Goal: Information Seeking & Learning: Learn about a topic

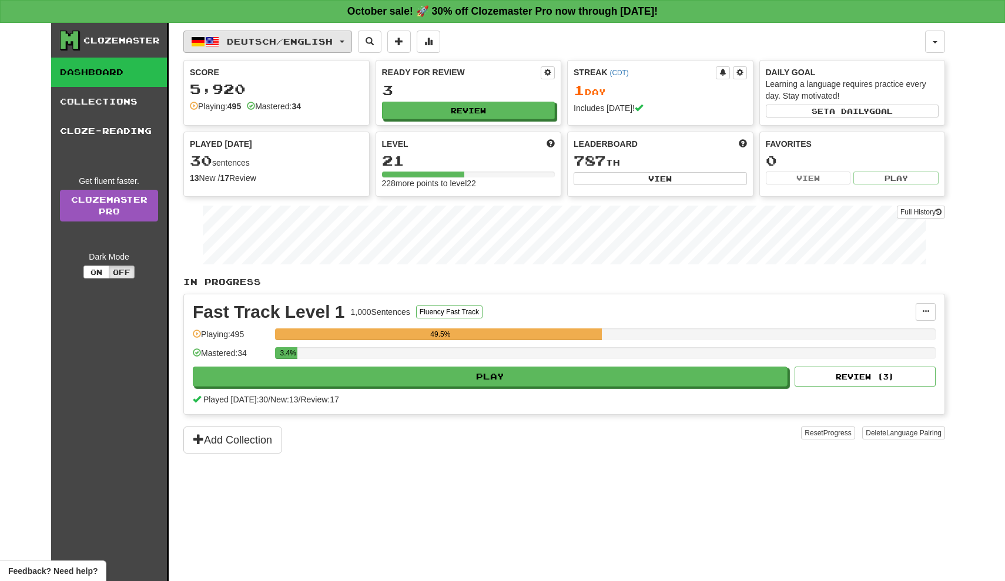
click at [286, 35] on button "Deutsch / English" at bounding box center [267, 42] width 169 height 22
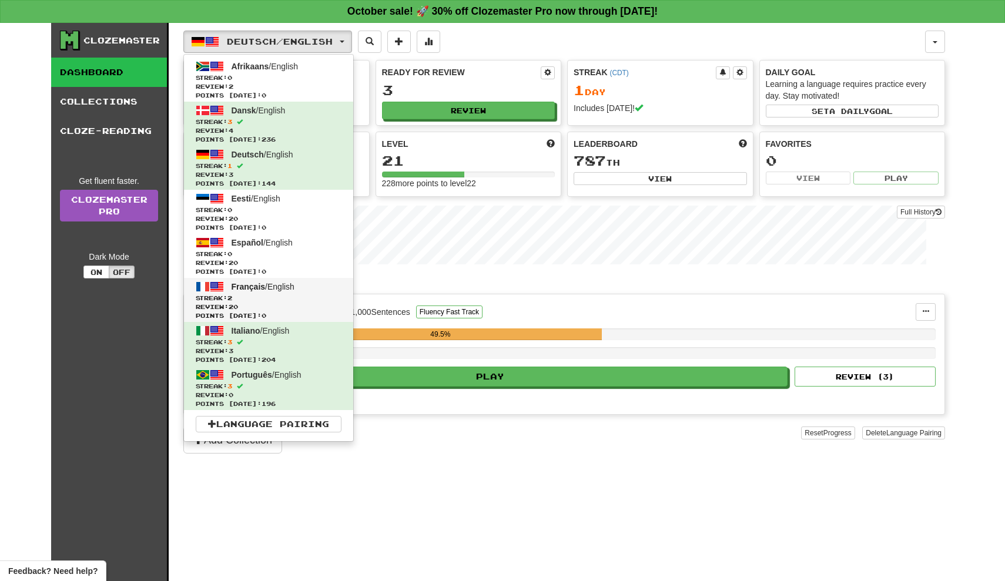
click at [289, 286] on span "Français / English" at bounding box center [263, 286] width 63 height 9
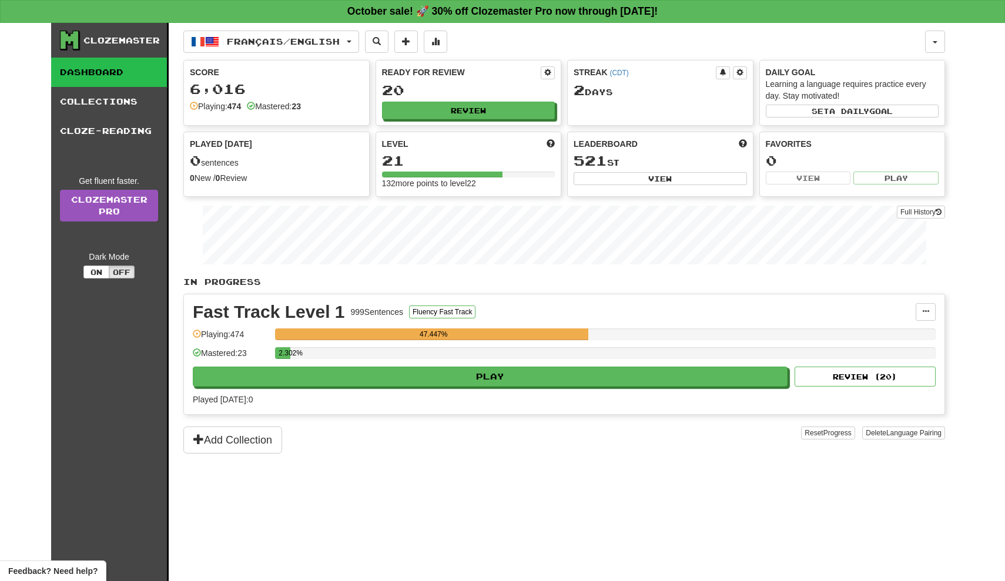
click at [334, 390] on div "Fast Track Level 1 999 Sentences Fluency Fast Track Manage Sentences Unpin from…" at bounding box center [564, 354] width 760 height 120
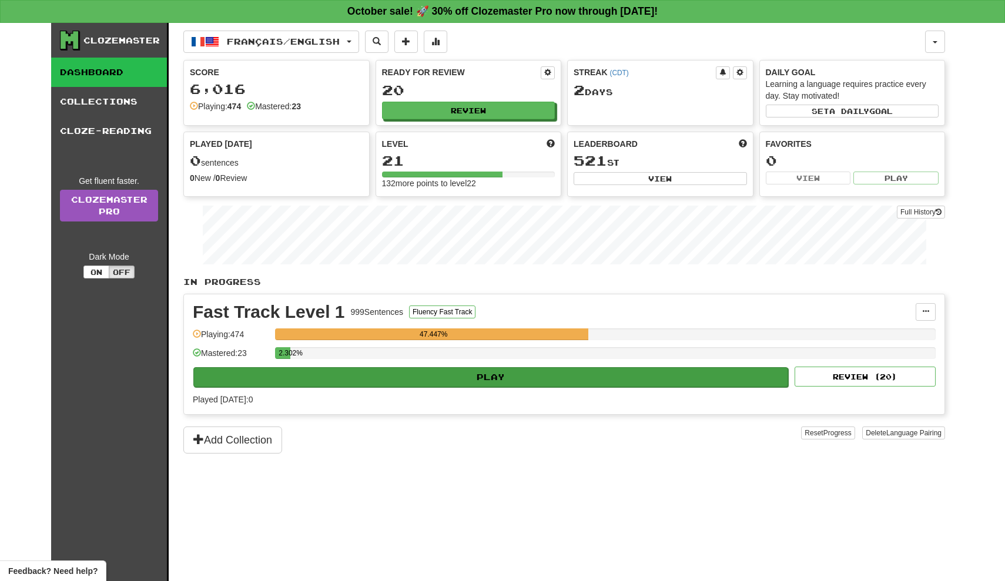
click at [337, 373] on button "Play" at bounding box center [490, 377] width 595 height 20
select select "**"
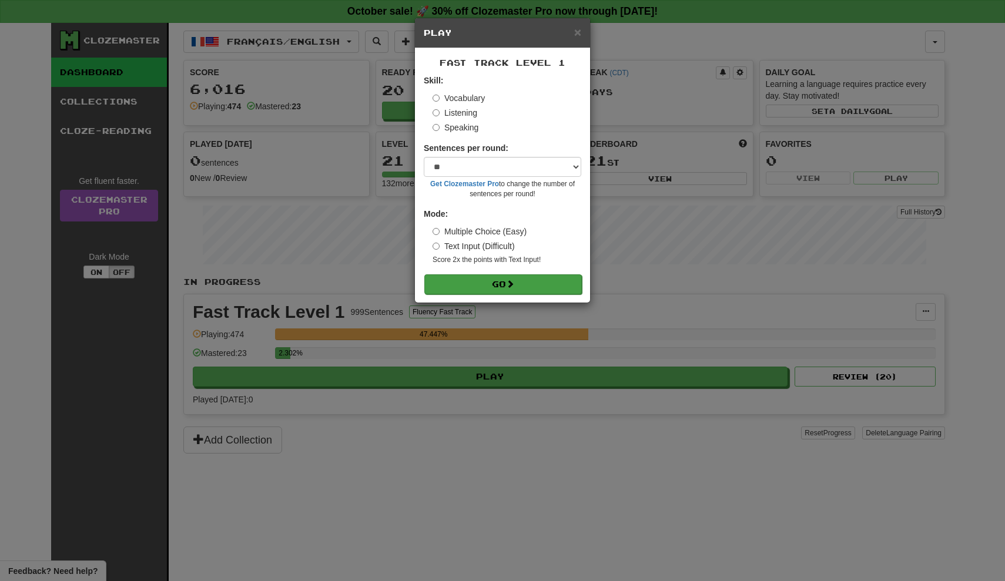
click at [486, 278] on button "Go" at bounding box center [502, 284] width 157 height 20
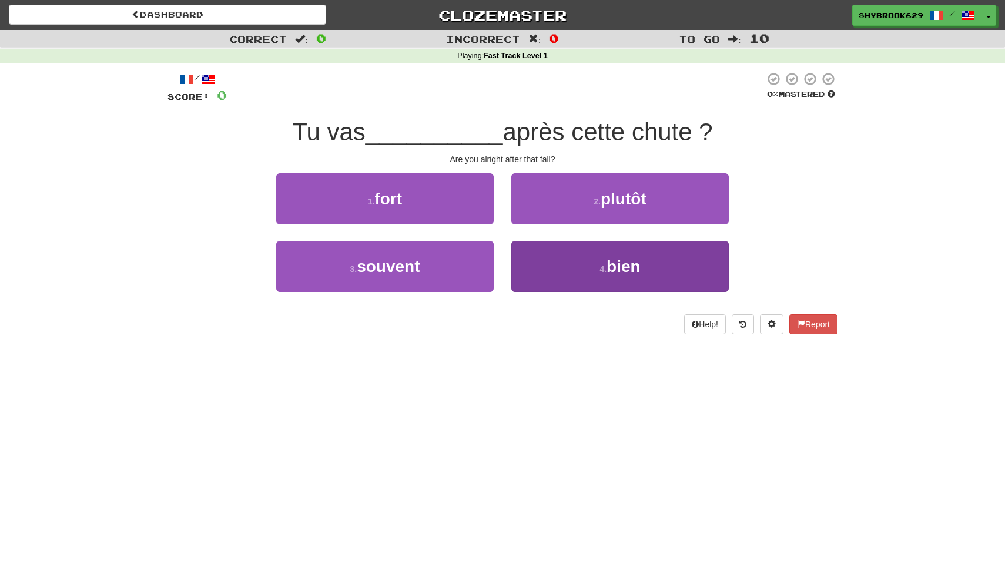
click at [582, 253] on button "4 . bien" at bounding box center [619, 266] width 217 height 51
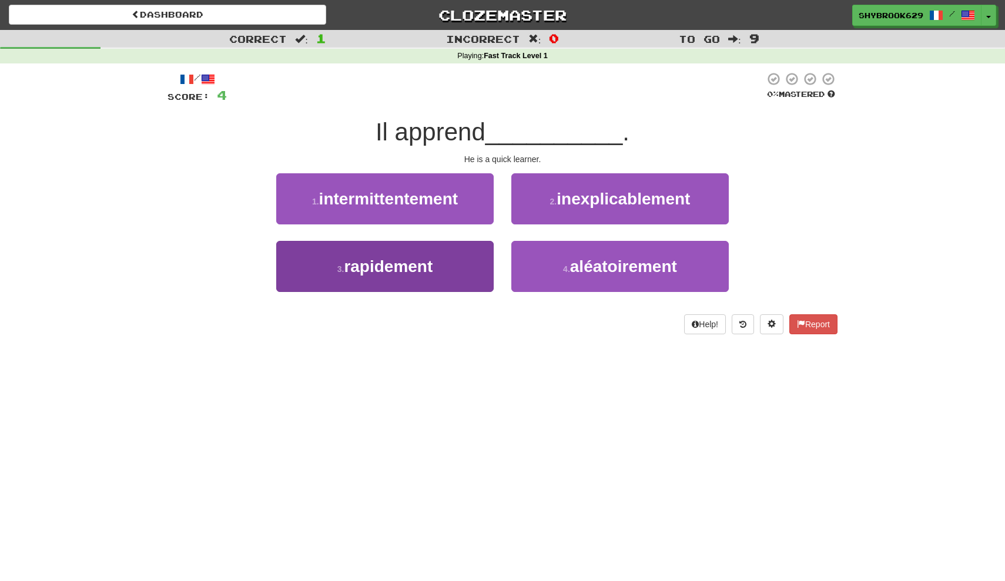
click at [485, 266] on button "3 . rapidement" at bounding box center [384, 266] width 217 height 51
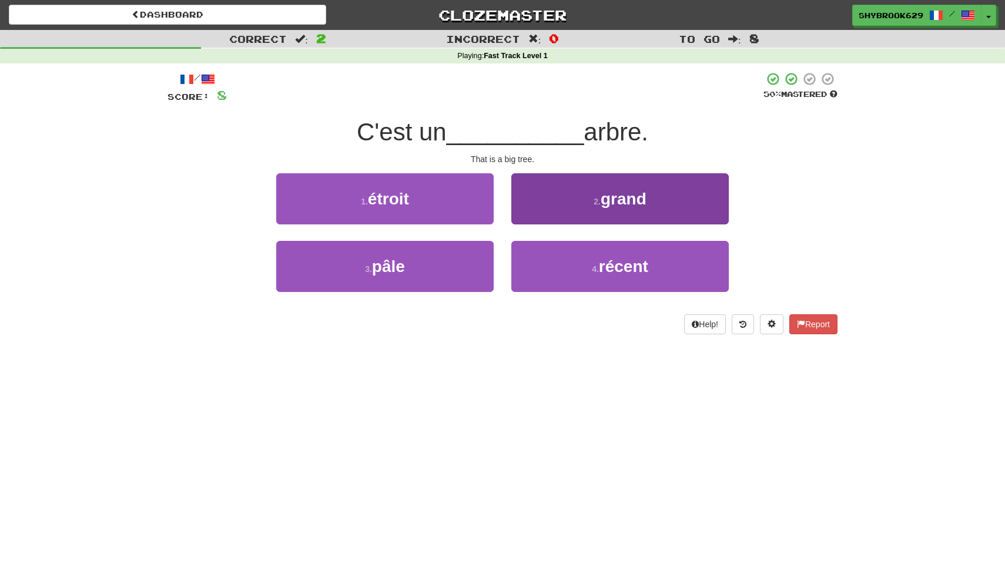
click at [604, 203] on span "grand" at bounding box center [624, 199] width 46 height 18
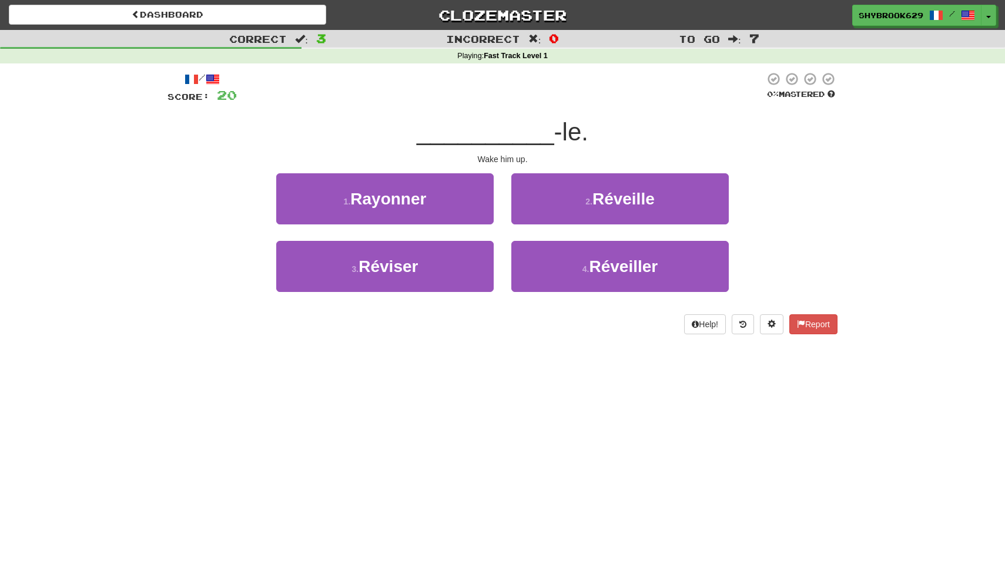
drag, startPoint x: 569, startPoint y: 259, endPoint x: 625, endPoint y: 170, distance: 105.1
click at [625, 170] on div "/ Score: 20 0 % Mastered __________ -le. Wake him up. 1 . Rayonner 2 . Réveille…" at bounding box center [502, 203] width 670 height 263
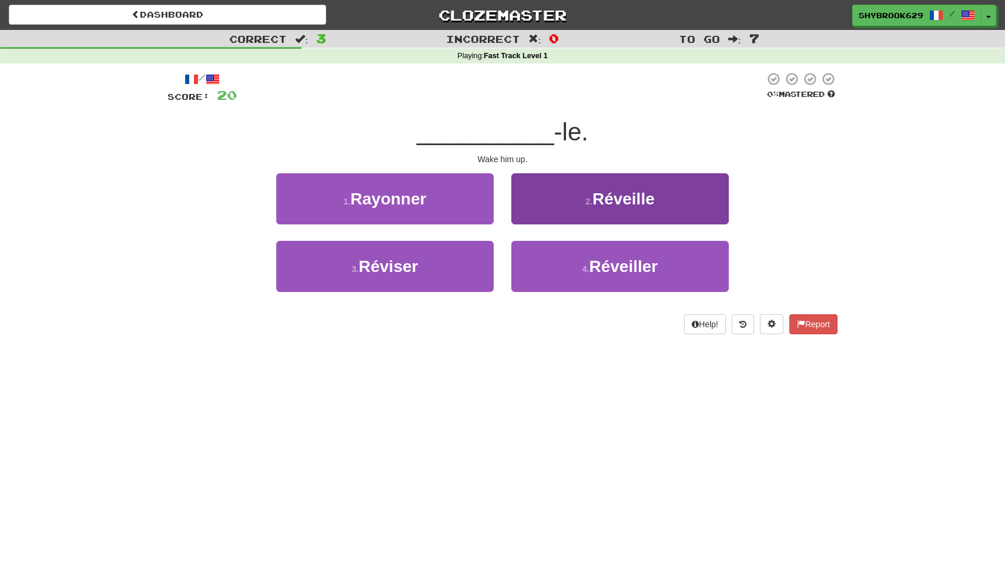
click at [625, 194] on span "Réveille" at bounding box center [623, 199] width 62 height 18
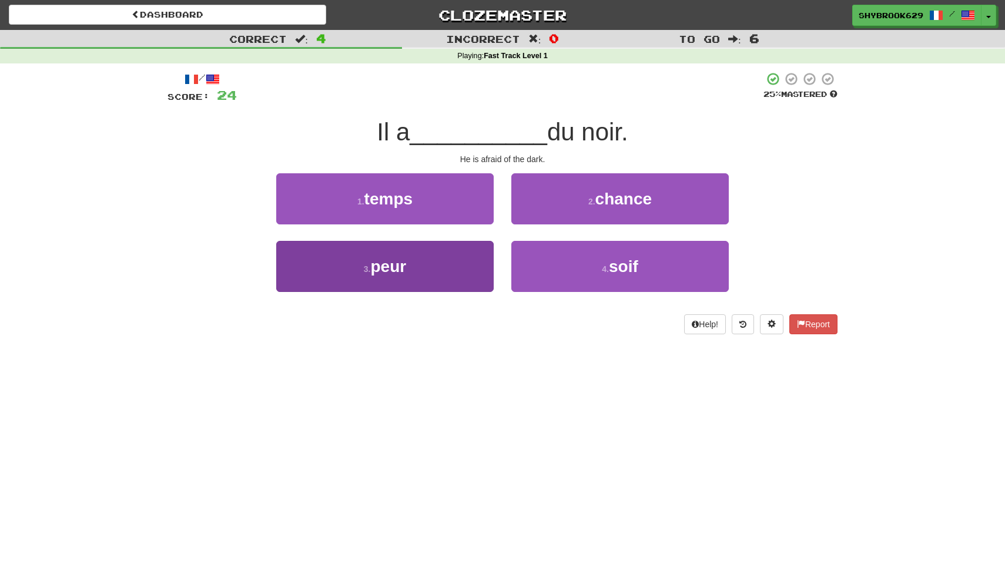
click at [467, 279] on button "3 . peur" at bounding box center [384, 266] width 217 height 51
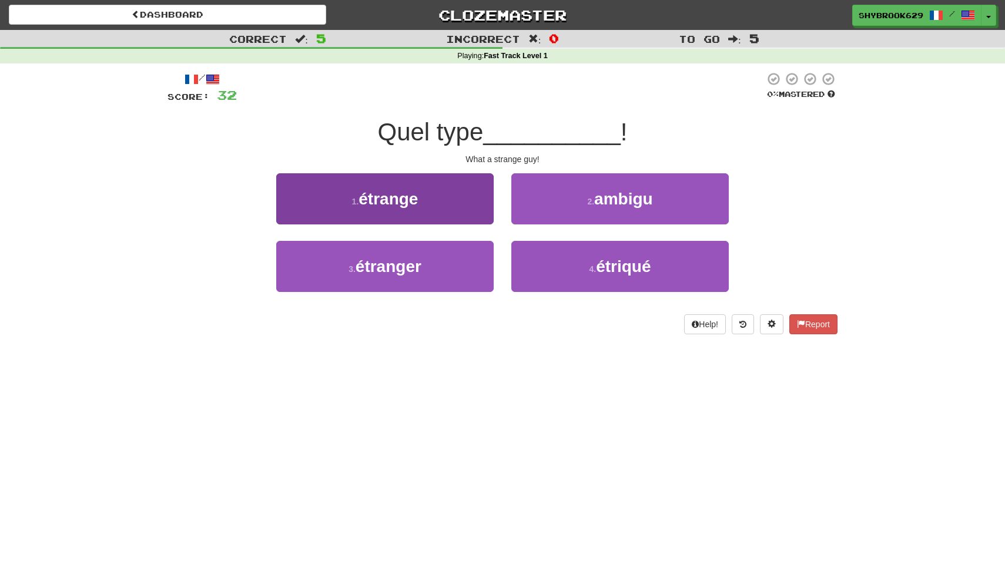
click at [448, 200] on button "1 . étrange" at bounding box center [384, 198] width 217 height 51
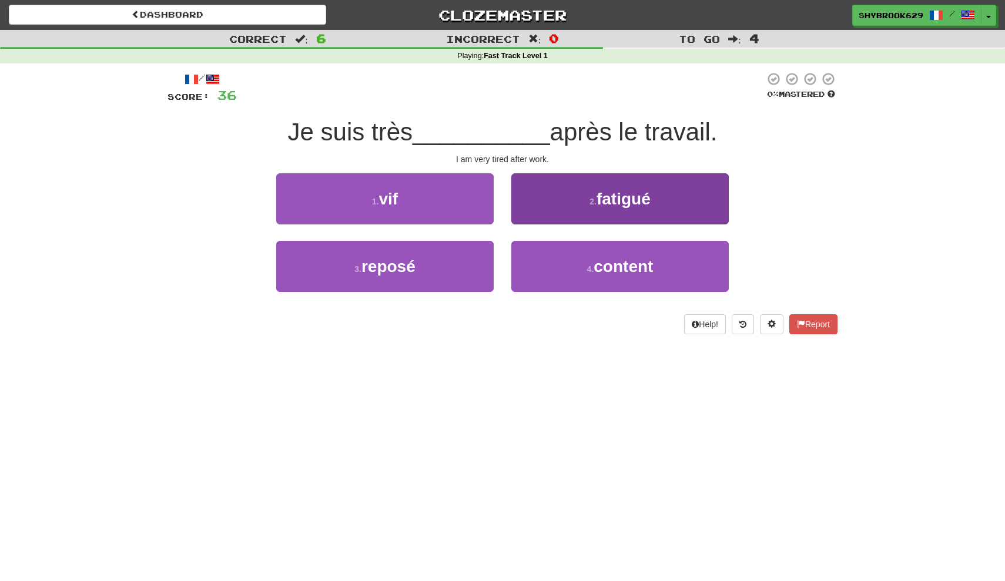
click at [672, 204] on button "2 . fatigué" at bounding box center [619, 198] width 217 height 51
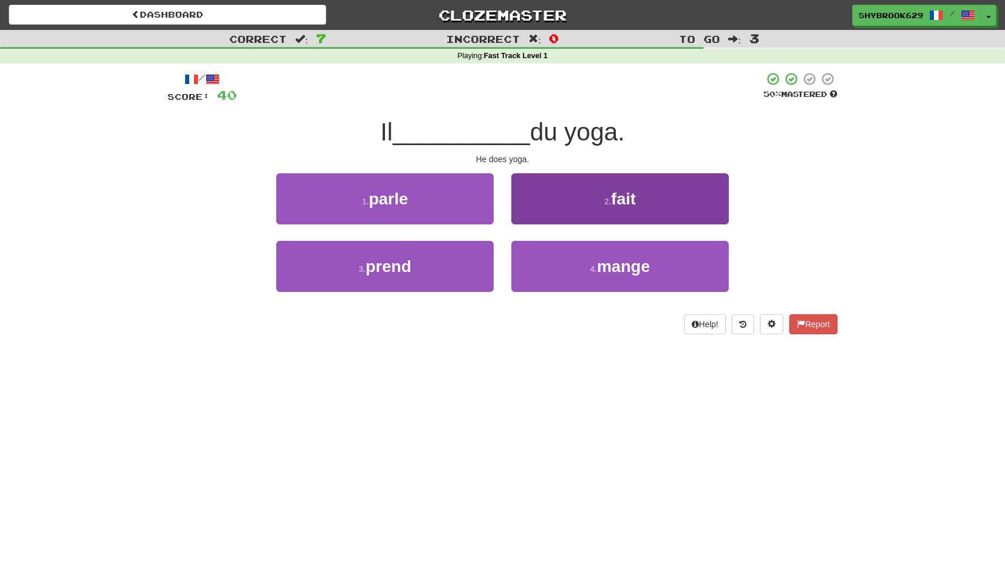
click at [611, 177] on button "2 . fait" at bounding box center [619, 198] width 217 height 51
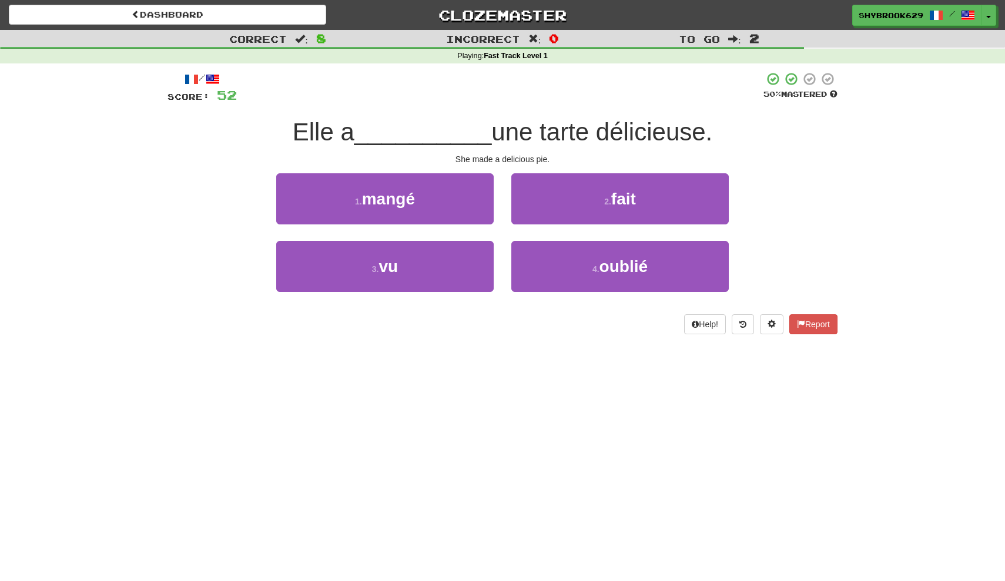
click at [576, 223] on div "2 . fait" at bounding box center [619, 207] width 235 height 68
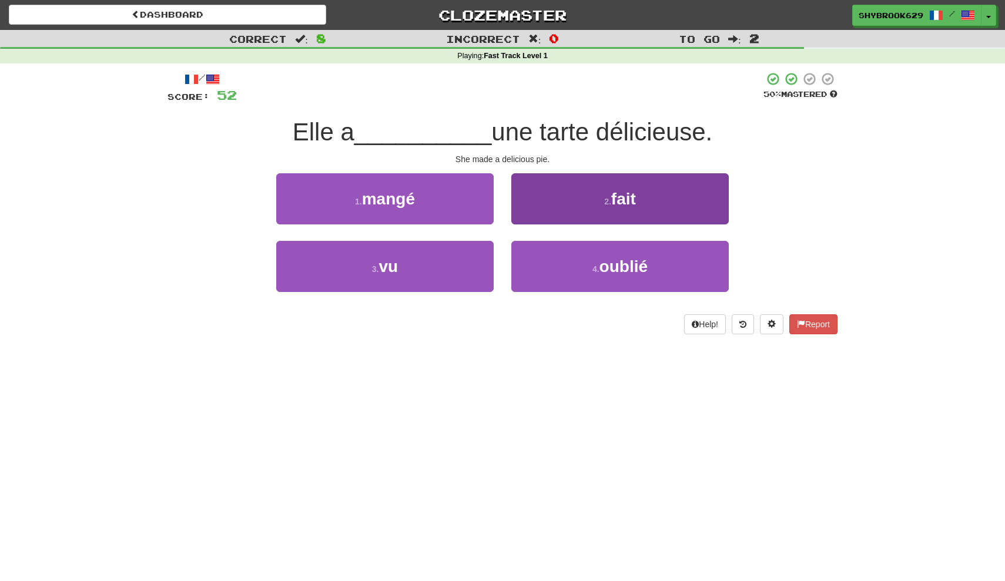
click at [579, 191] on button "2 . fait" at bounding box center [619, 198] width 217 height 51
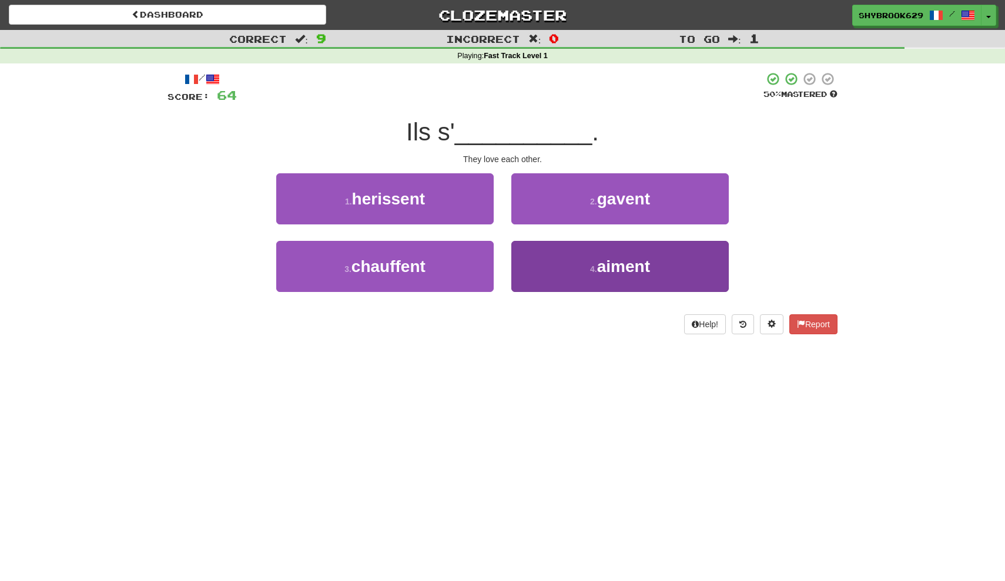
click at [598, 250] on button "4 . aiment" at bounding box center [619, 266] width 217 height 51
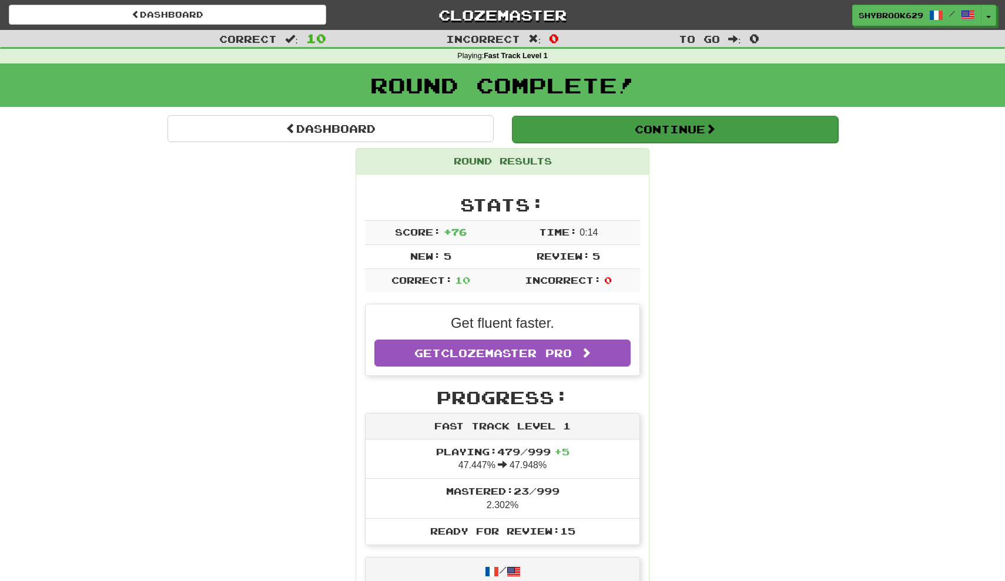
click at [638, 135] on button "Continue" at bounding box center [675, 129] width 326 height 27
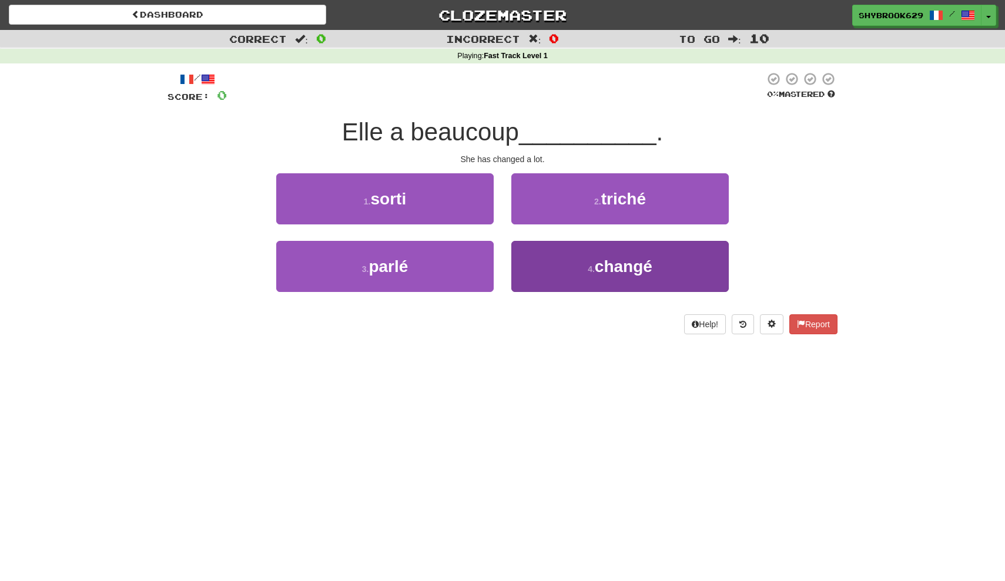
click at [598, 266] on span "changé" at bounding box center [624, 266] width 58 height 18
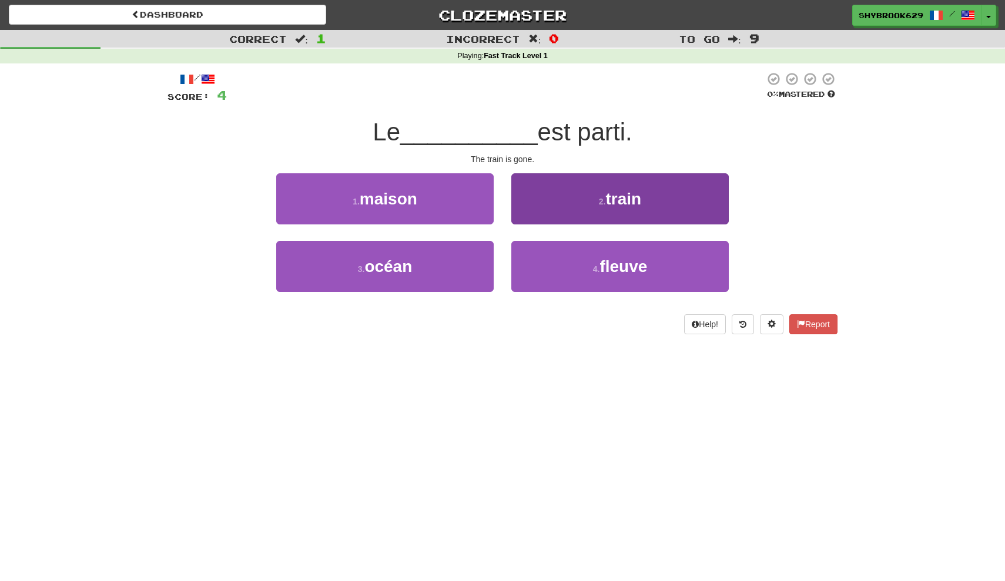
click at [662, 174] on button "2 . train" at bounding box center [619, 198] width 217 height 51
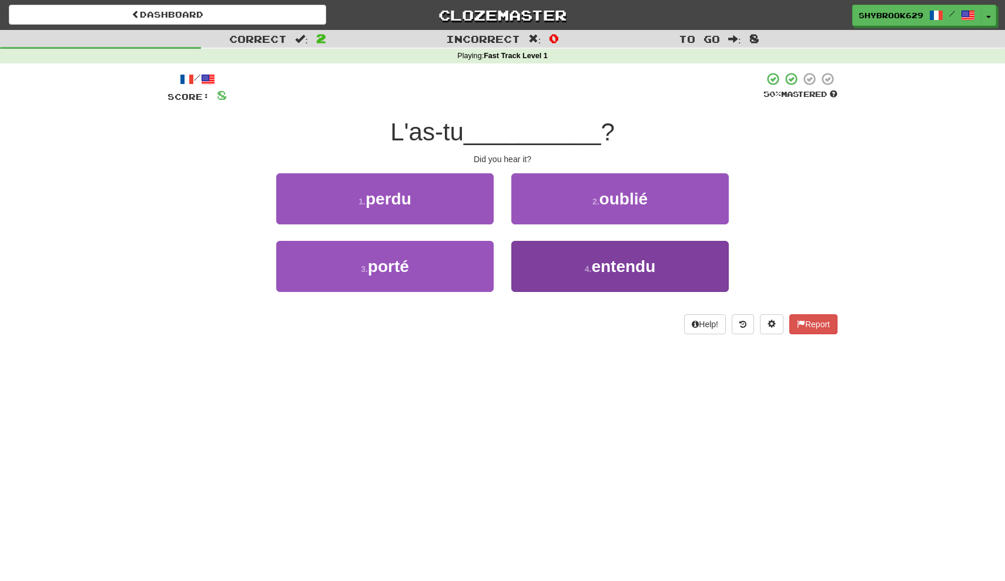
click at [624, 265] on span "entendu" at bounding box center [623, 266] width 64 height 18
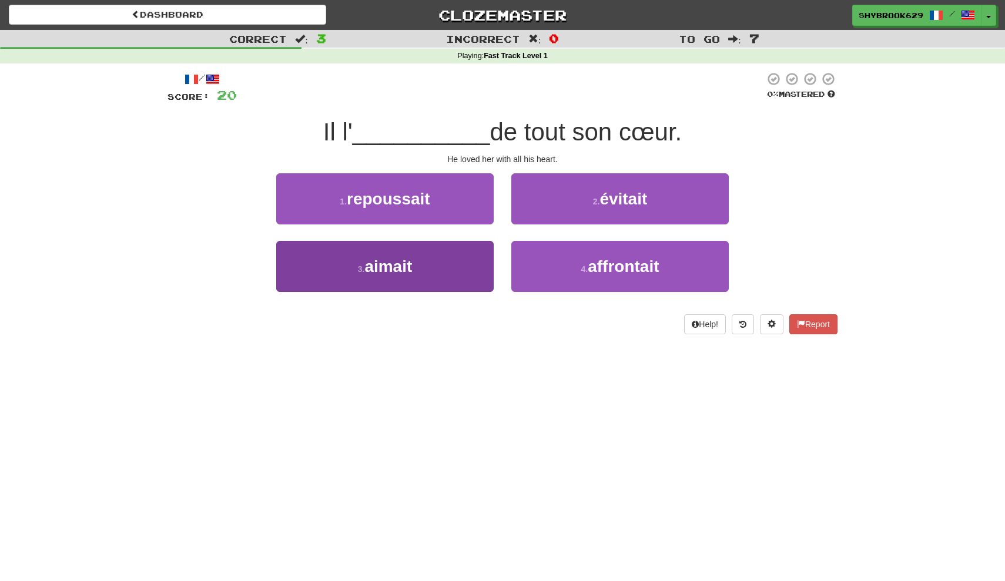
click at [460, 271] on button "3 . aimait" at bounding box center [384, 266] width 217 height 51
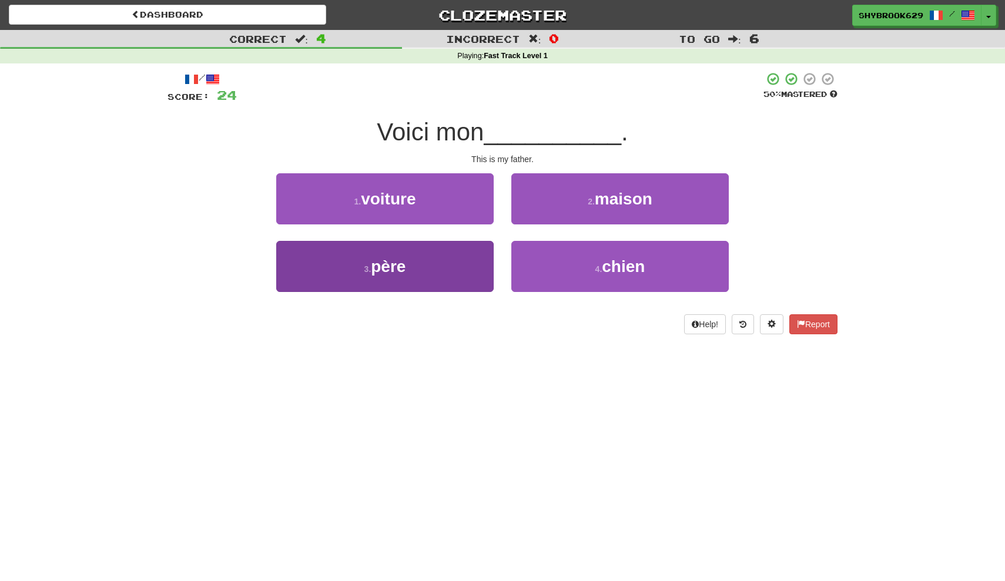
click at [448, 256] on button "3 . père" at bounding box center [384, 266] width 217 height 51
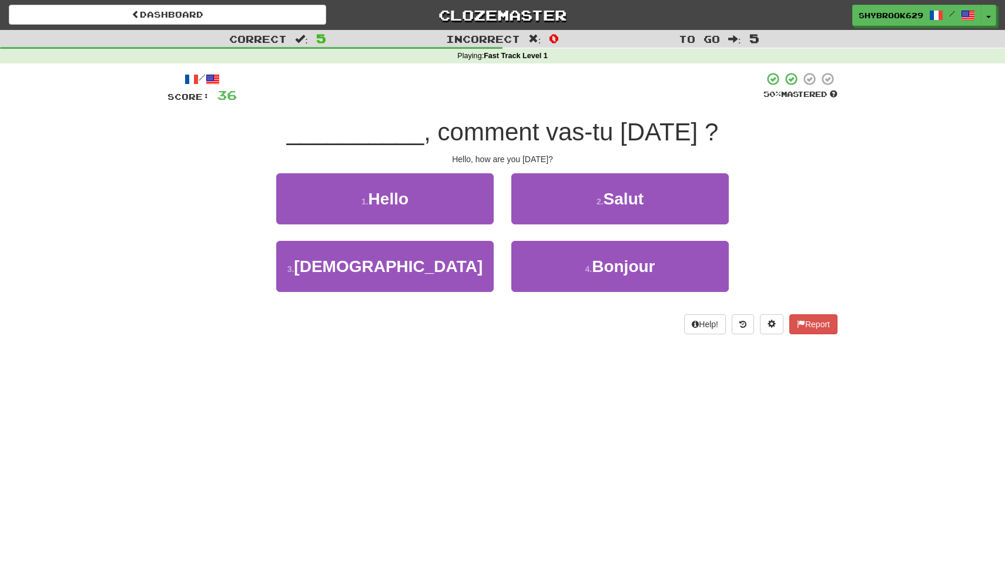
drag, startPoint x: 417, startPoint y: 195, endPoint x: 710, endPoint y: 126, distance: 301.1
click at [709, 126] on div "/ Score: 36 50 % Mastered __________ , comment vas-tu aujourd'hui ? Hello, how …" at bounding box center [502, 203] width 670 height 263
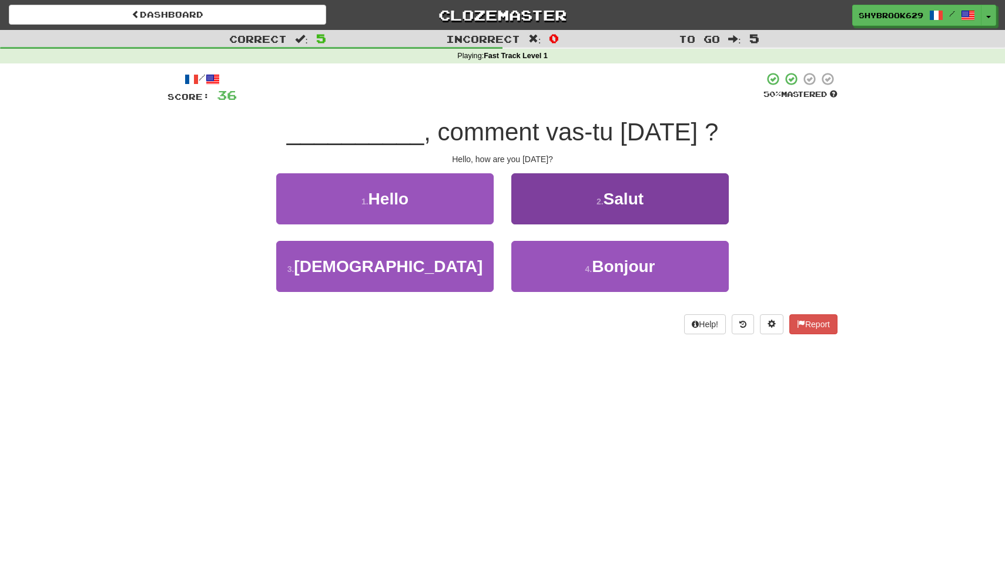
click at [666, 185] on button "2 . Salut" at bounding box center [619, 198] width 217 height 51
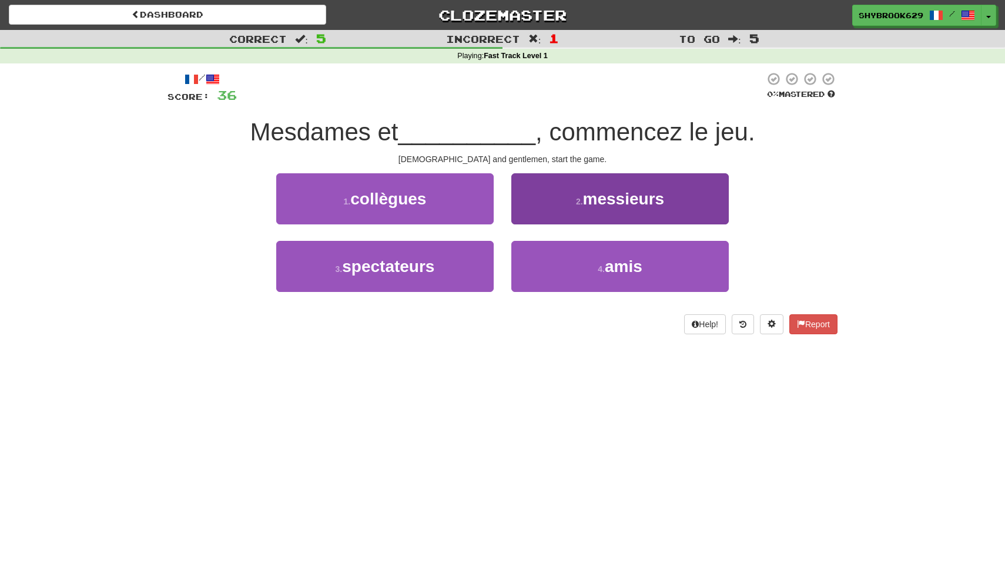
click at [636, 210] on button "2 . messieurs" at bounding box center [619, 198] width 217 height 51
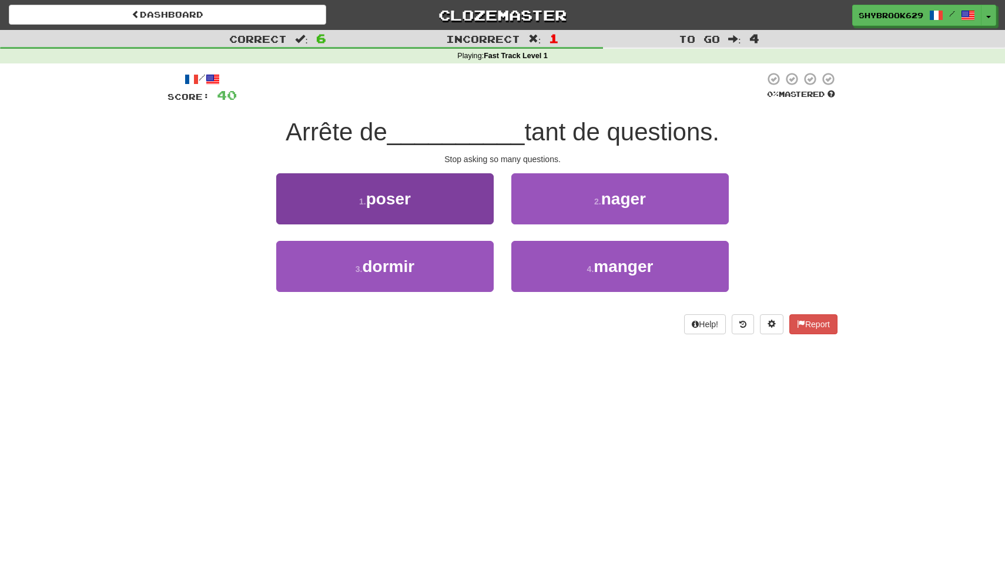
click at [467, 207] on button "1 . poser" at bounding box center [384, 198] width 217 height 51
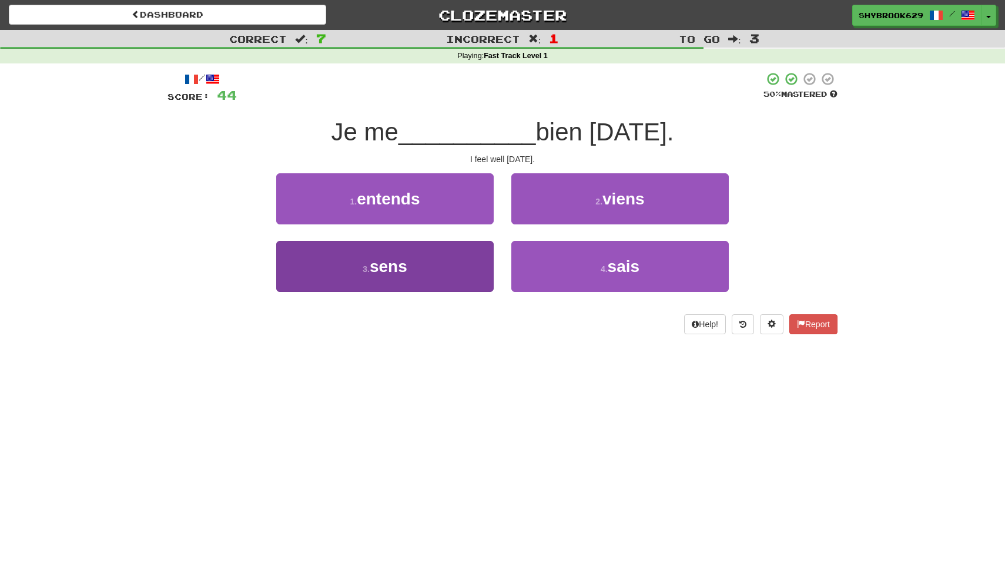
click at [428, 263] on button "3 . sens" at bounding box center [384, 266] width 217 height 51
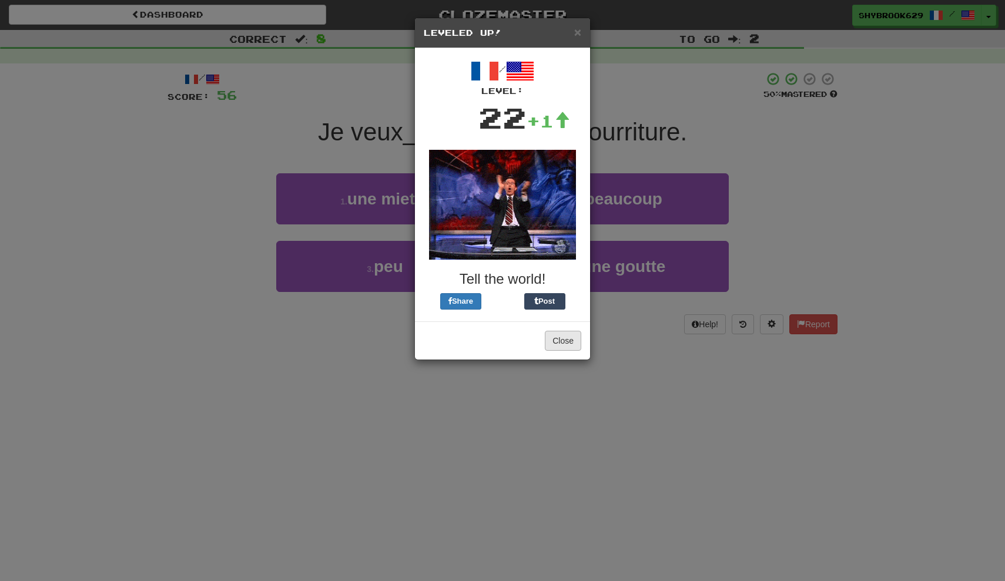
click at [559, 338] on button "Close" at bounding box center [563, 341] width 36 height 20
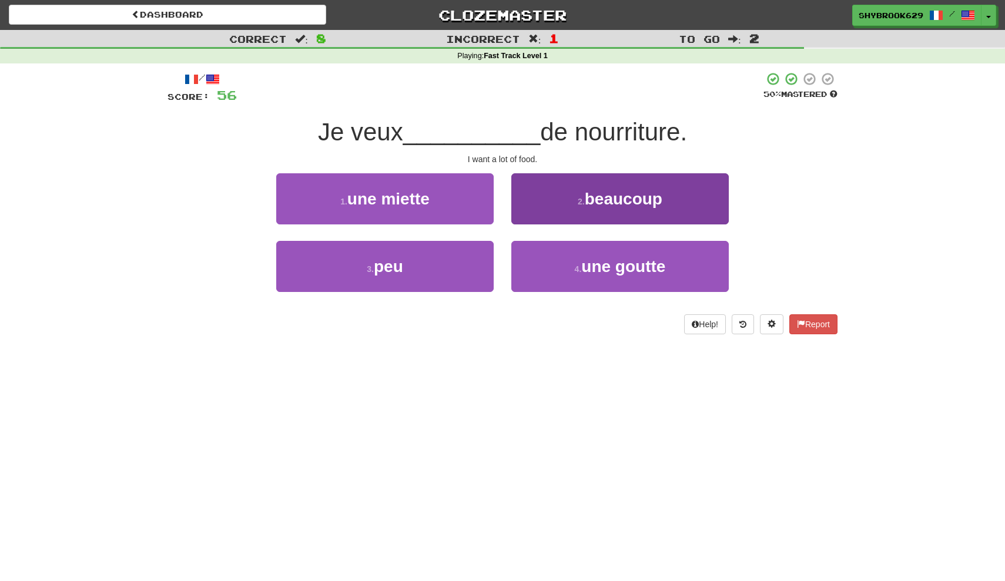
click at [604, 192] on span "beaucoup" at bounding box center [624, 199] width 78 height 18
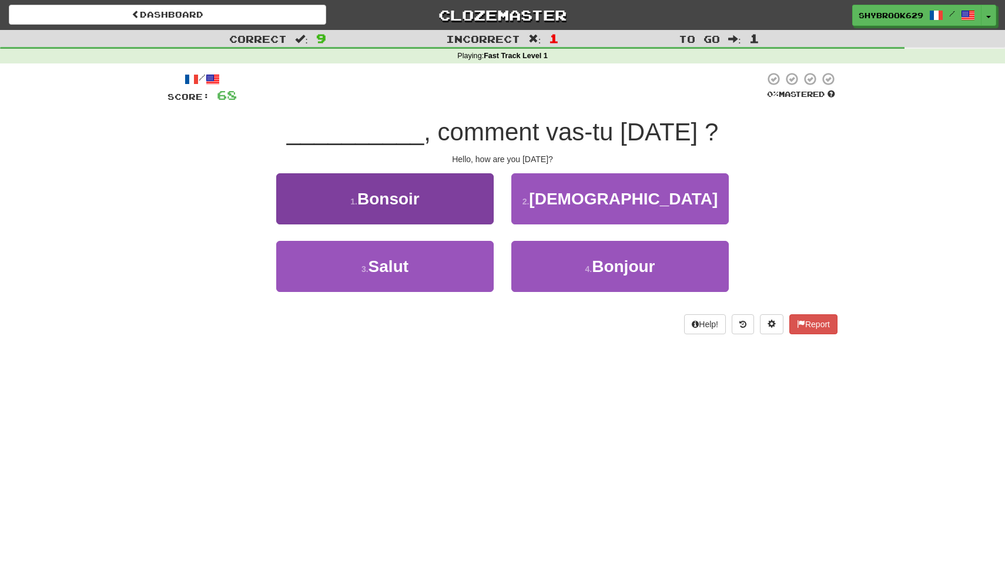
click at [454, 220] on button "1 . Bonsoir" at bounding box center [384, 198] width 217 height 51
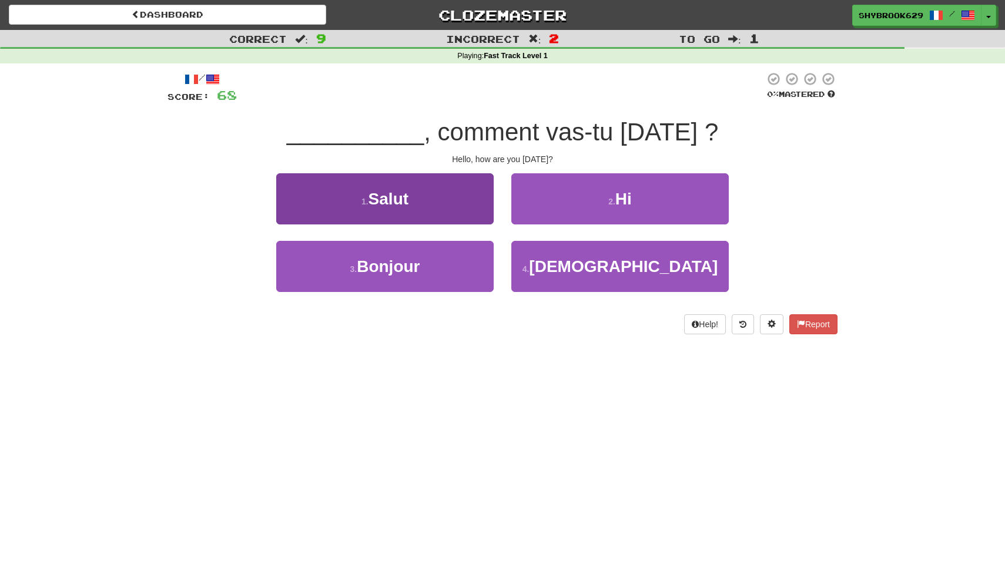
click at [452, 217] on button "1 . Salut" at bounding box center [384, 198] width 217 height 51
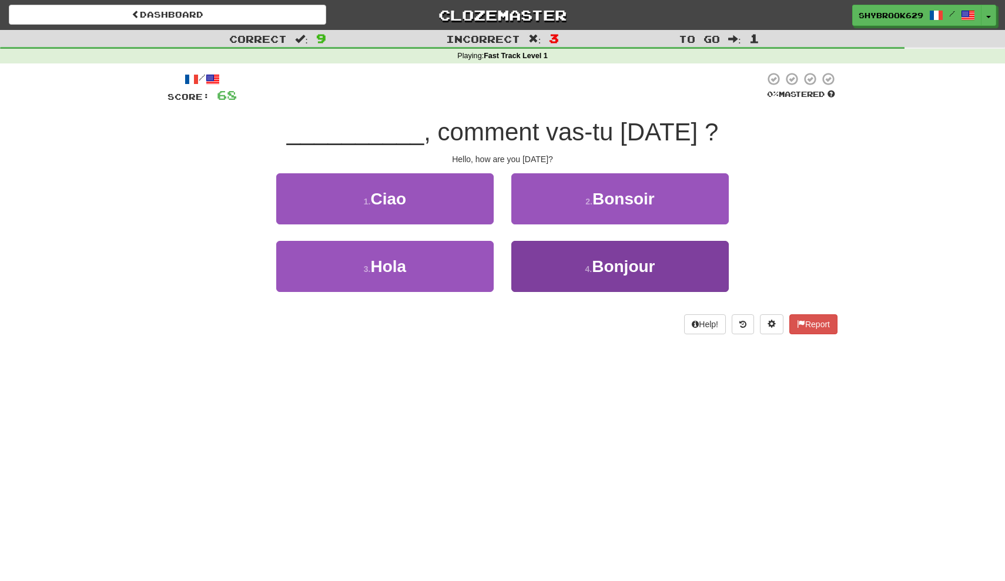
click at [624, 258] on span "Bonjour" at bounding box center [623, 266] width 63 height 18
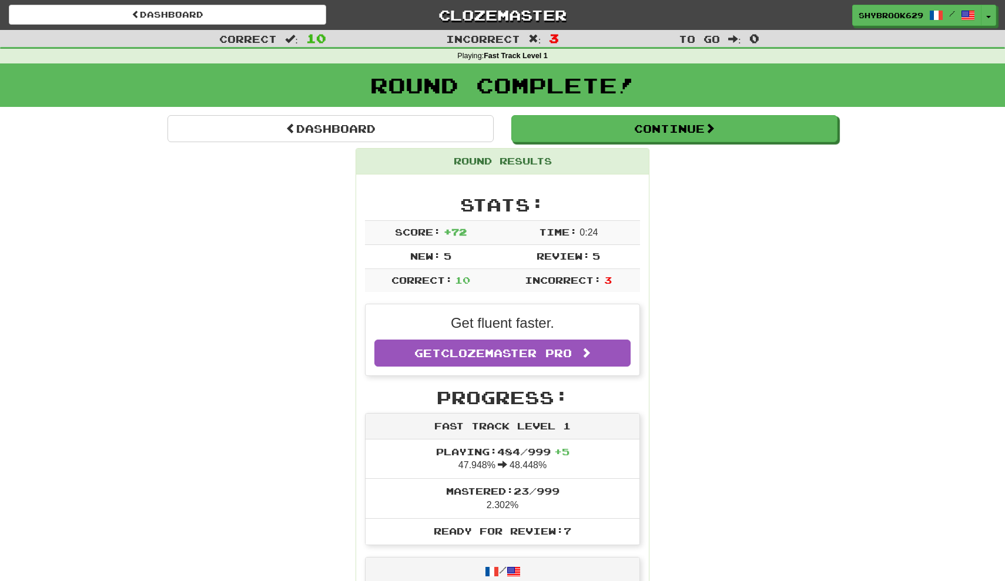
click at [656, 110] on div "Round Complete!" at bounding box center [502, 89] width 1005 height 52
click at [656, 123] on button "Continue" at bounding box center [675, 129] width 326 height 27
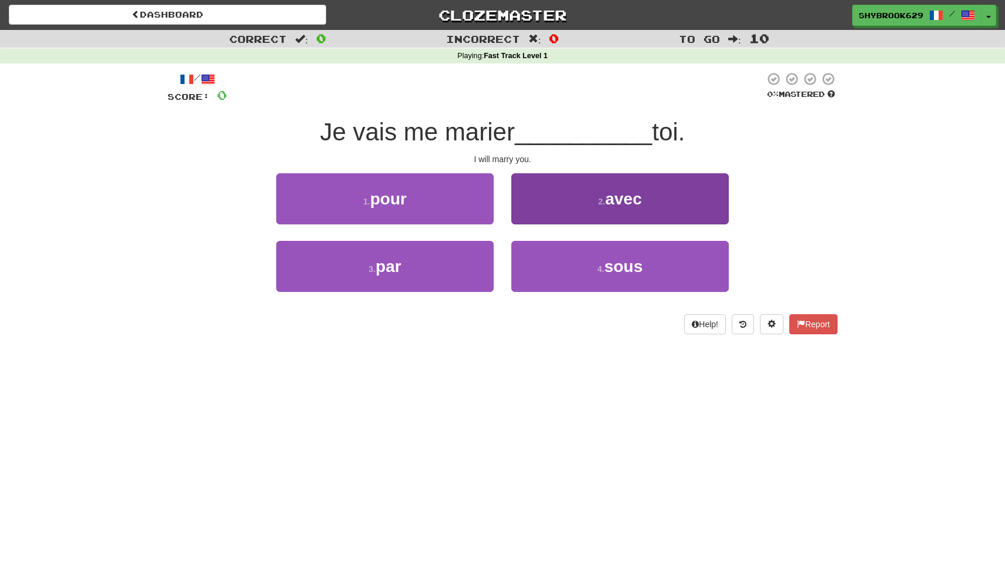
click at [601, 197] on small "2 ." at bounding box center [601, 201] width 7 height 9
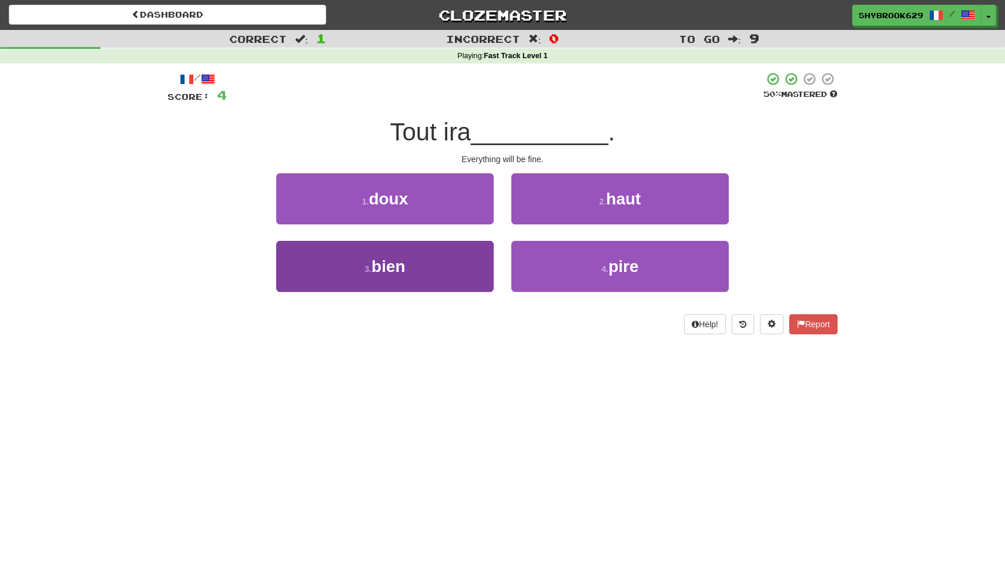
click at [435, 255] on button "3 . bien" at bounding box center [384, 266] width 217 height 51
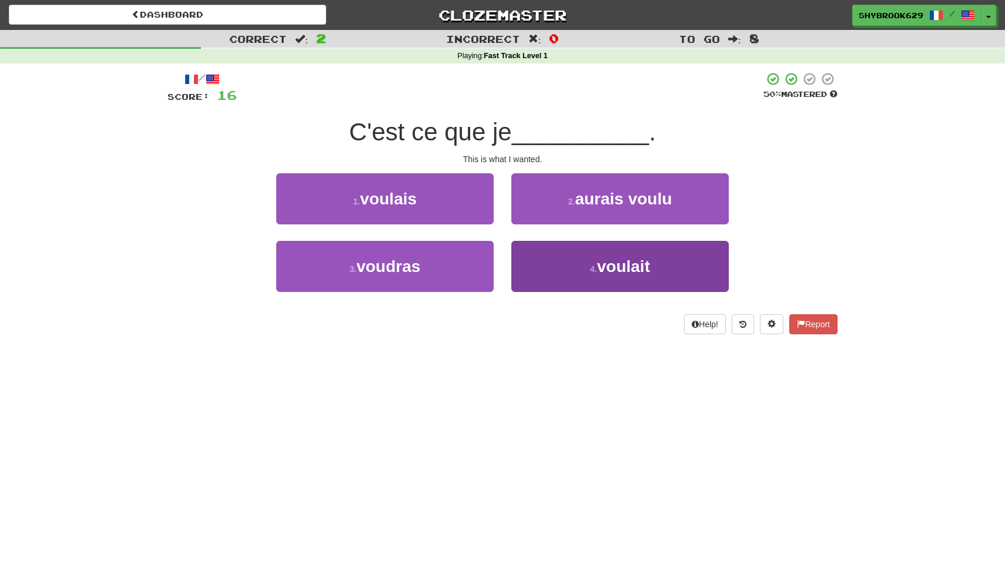
click at [560, 271] on button "4 . voulait" at bounding box center [619, 266] width 217 height 51
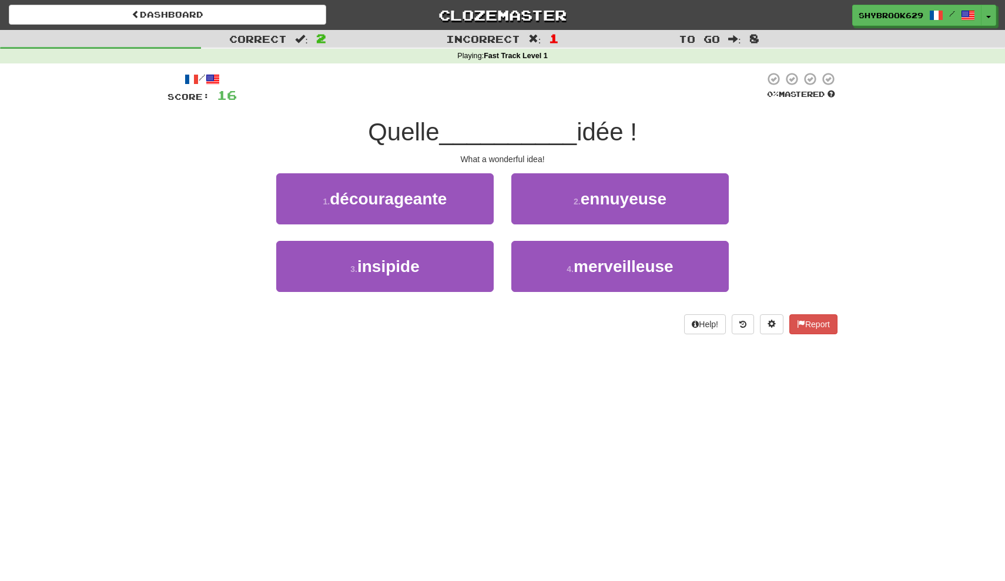
drag, startPoint x: 443, startPoint y: 260, endPoint x: 645, endPoint y: 315, distance: 209.0
click at [645, 316] on div "/ Score: 16 0 % Mastered Quelle __________ idée ! What a wonderful idea! 1 . dé…" at bounding box center [502, 203] width 670 height 263
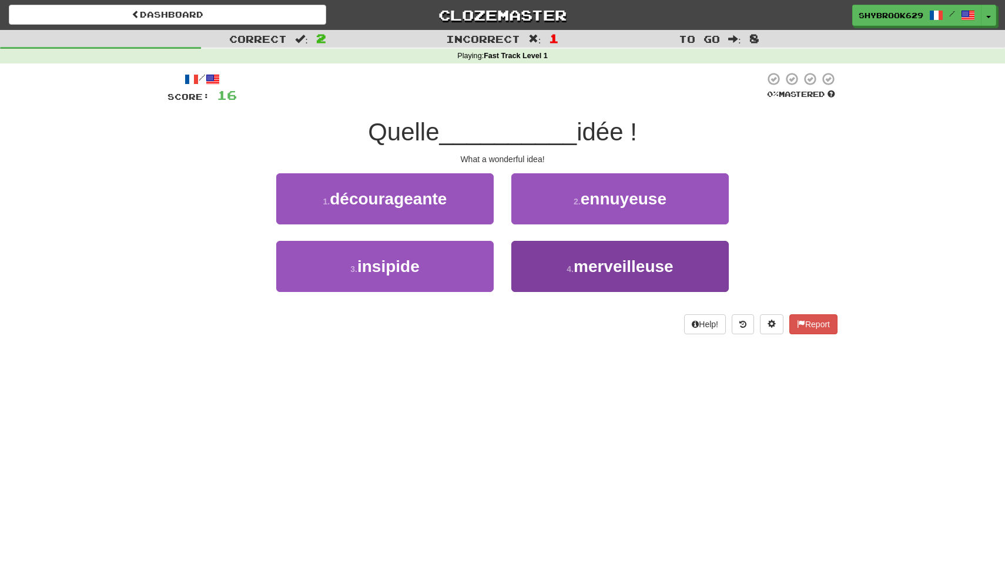
click at [662, 273] on span "merveilleuse" at bounding box center [624, 266] width 100 height 18
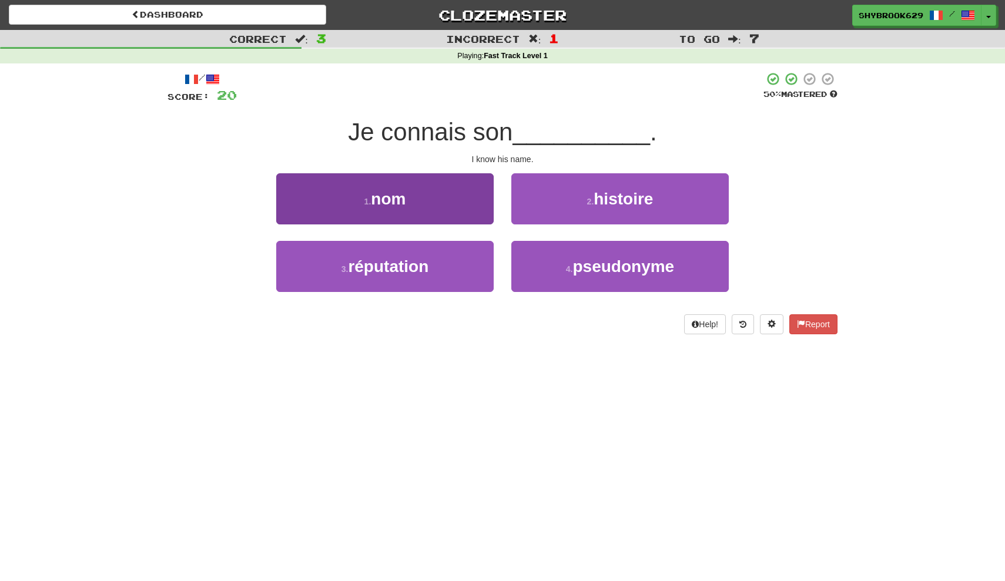
click at [416, 195] on button "1 . nom" at bounding box center [384, 198] width 217 height 51
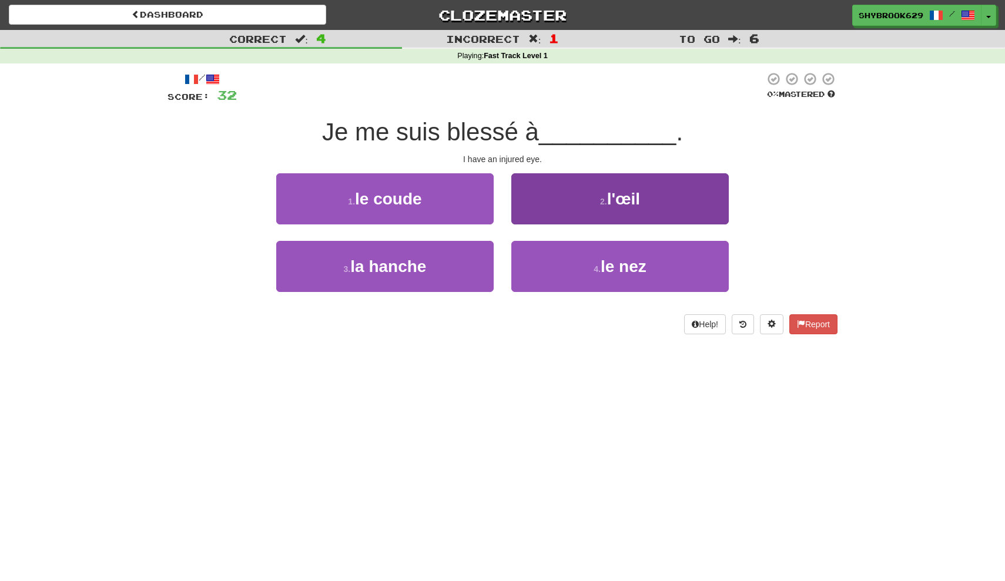
click at [547, 203] on button "2 . l'œil" at bounding box center [619, 198] width 217 height 51
click at [576, 212] on button "2 . étonné" at bounding box center [619, 198] width 217 height 51
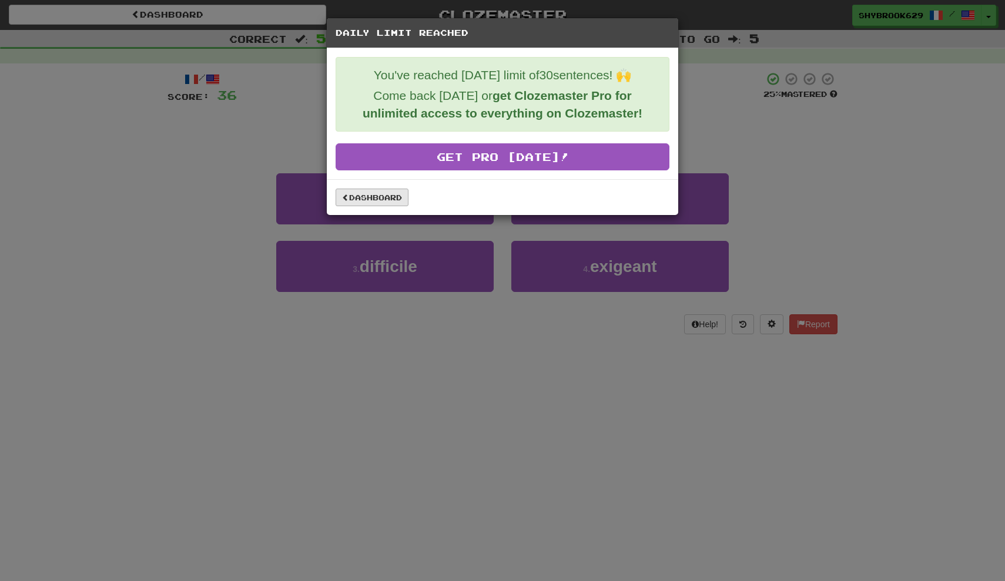
click at [395, 194] on link "Dashboard" at bounding box center [372, 198] width 73 height 18
